Goal: Transaction & Acquisition: Purchase product/service

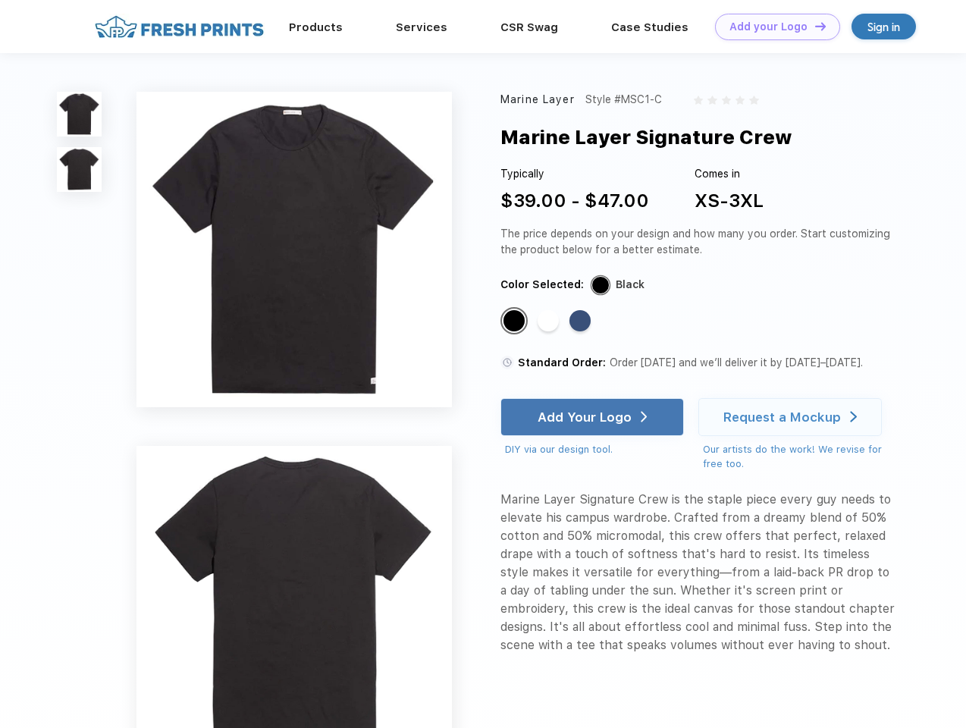
click at [772, 27] on link "Add your Logo Design Tool" at bounding box center [777, 27] width 125 height 27
click at [0, 0] on div "Design Tool" at bounding box center [0, 0] width 0 height 0
click at [814, 26] on link "Add your Logo Design Tool" at bounding box center [777, 27] width 125 height 27
click at [80, 114] on img at bounding box center [79, 114] width 45 height 45
click at [80, 170] on img at bounding box center [79, 169] width 45 height 45
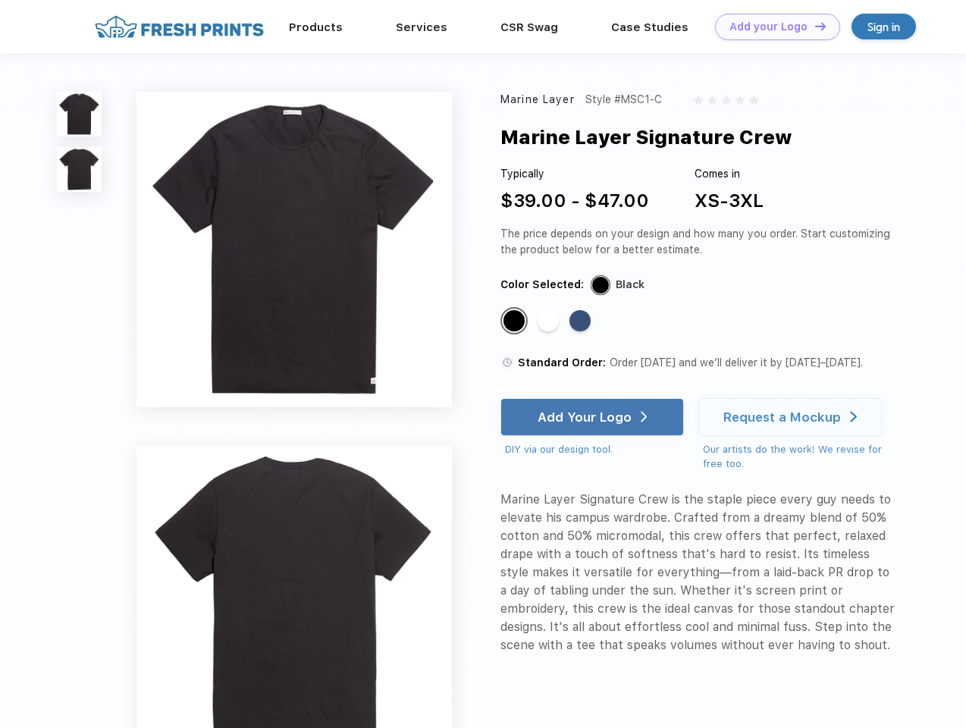
click at [516, 322] on div "Standard Color" at bounding box center [514, 320] width 21 height 21
click at [550, 322] on div "Standard Color" at bounding box center [548, 320] width 21 height 21
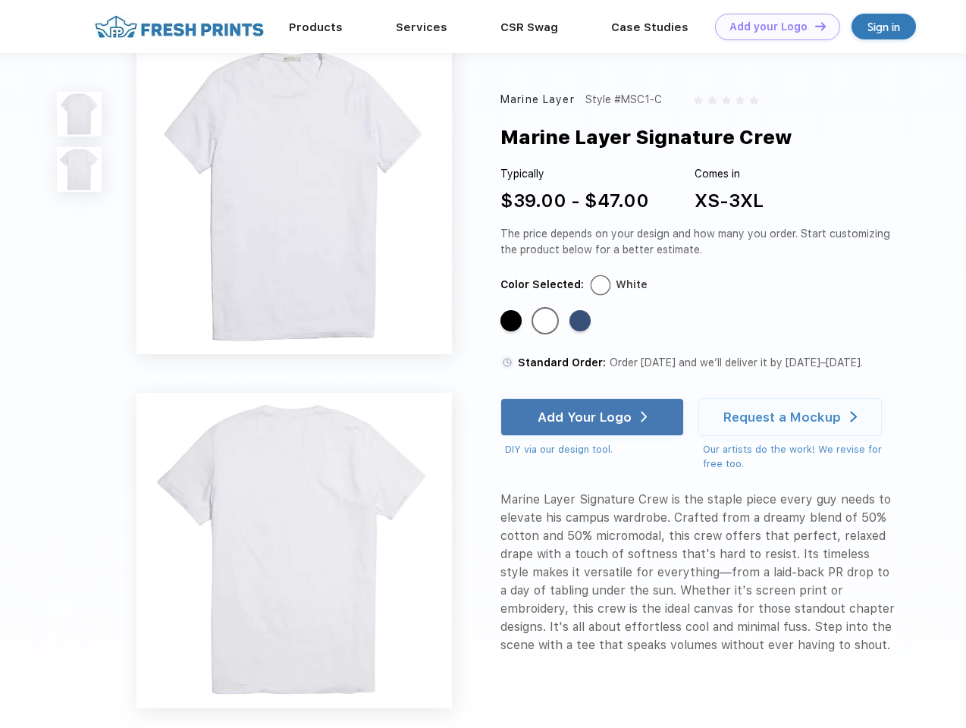
scroll to position [257, 0]
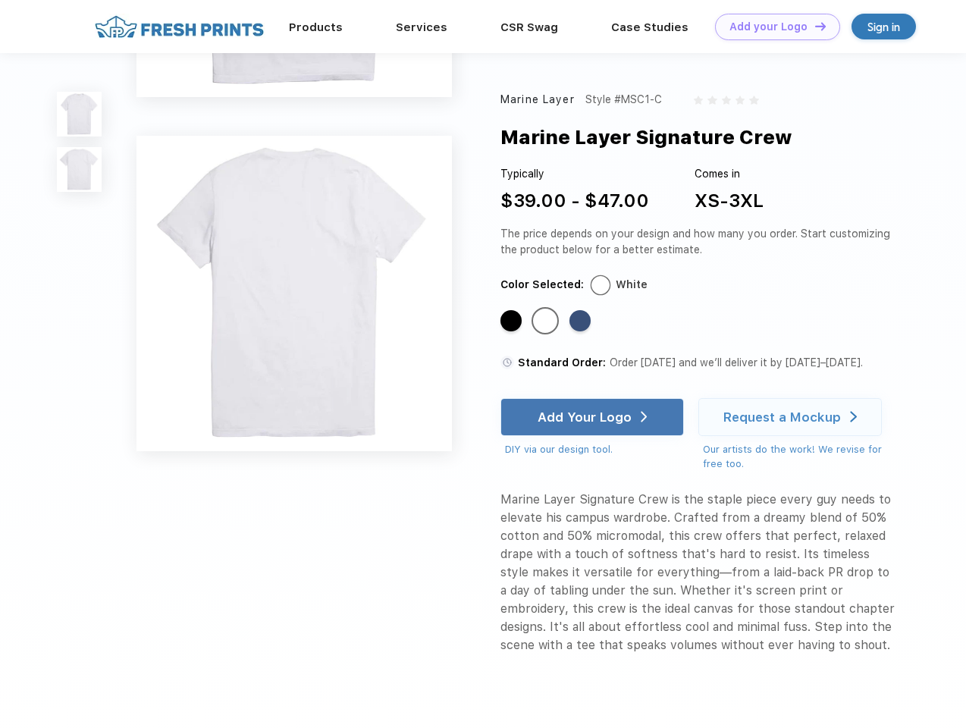
click at [582, 322] on div "Standard Color" at bounding box center [580, 320] width 21 height 21
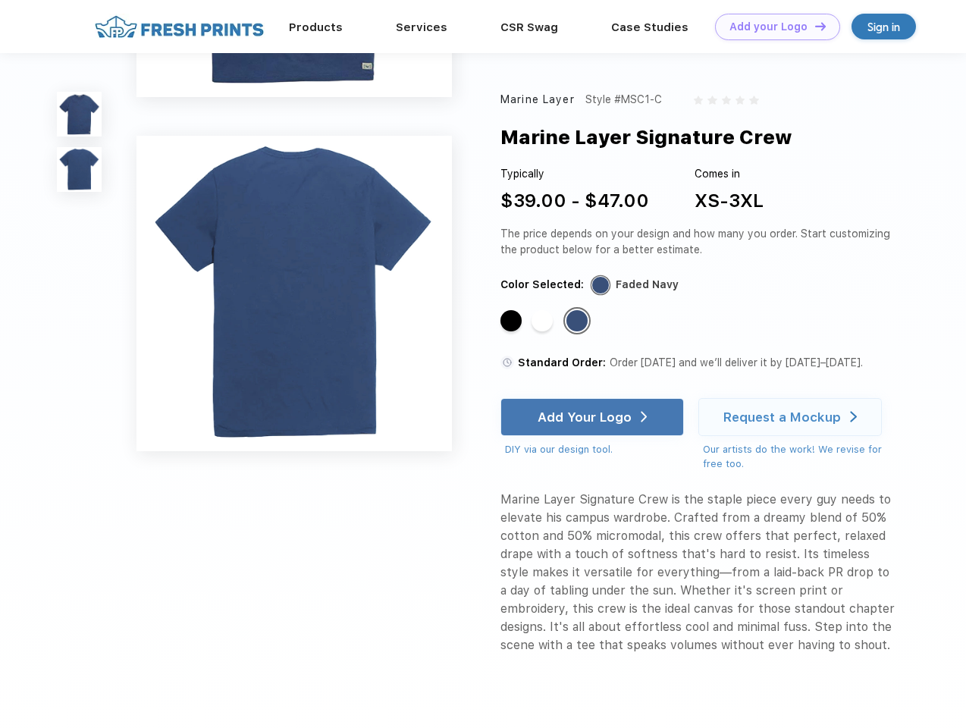
click at [594, 417] on div "Add Your Logo" at bounding box center [585, 417] width 94 height 15
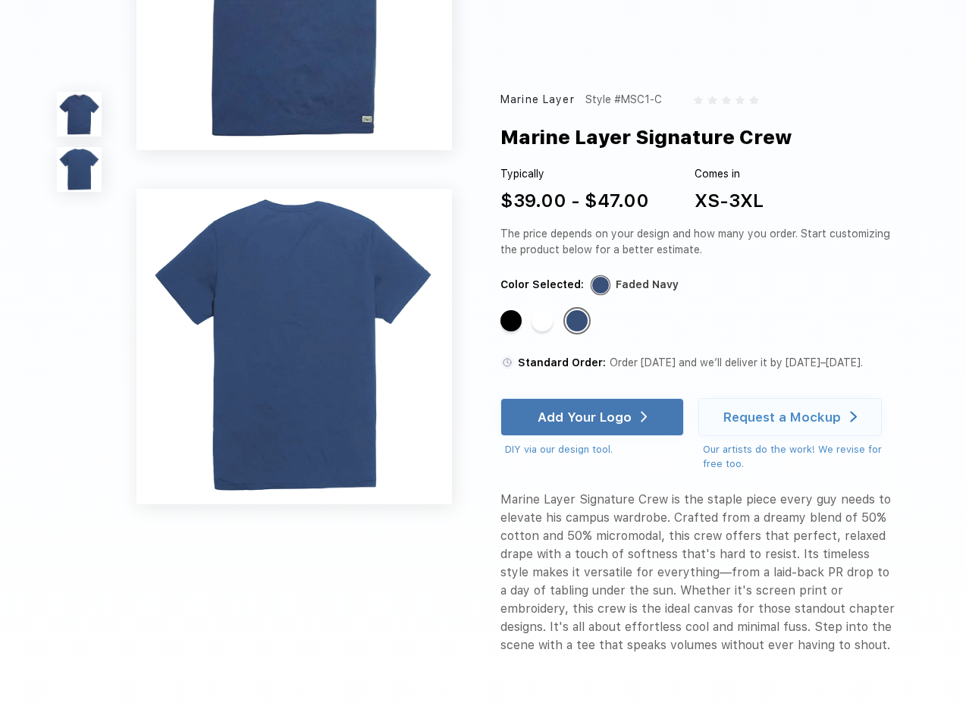
click at [792, 417] on div "Request a Mockup" at bounding box center [782, 417] width 118 height 15
